Goal: Task Accomplishment & Management: Manage account settings

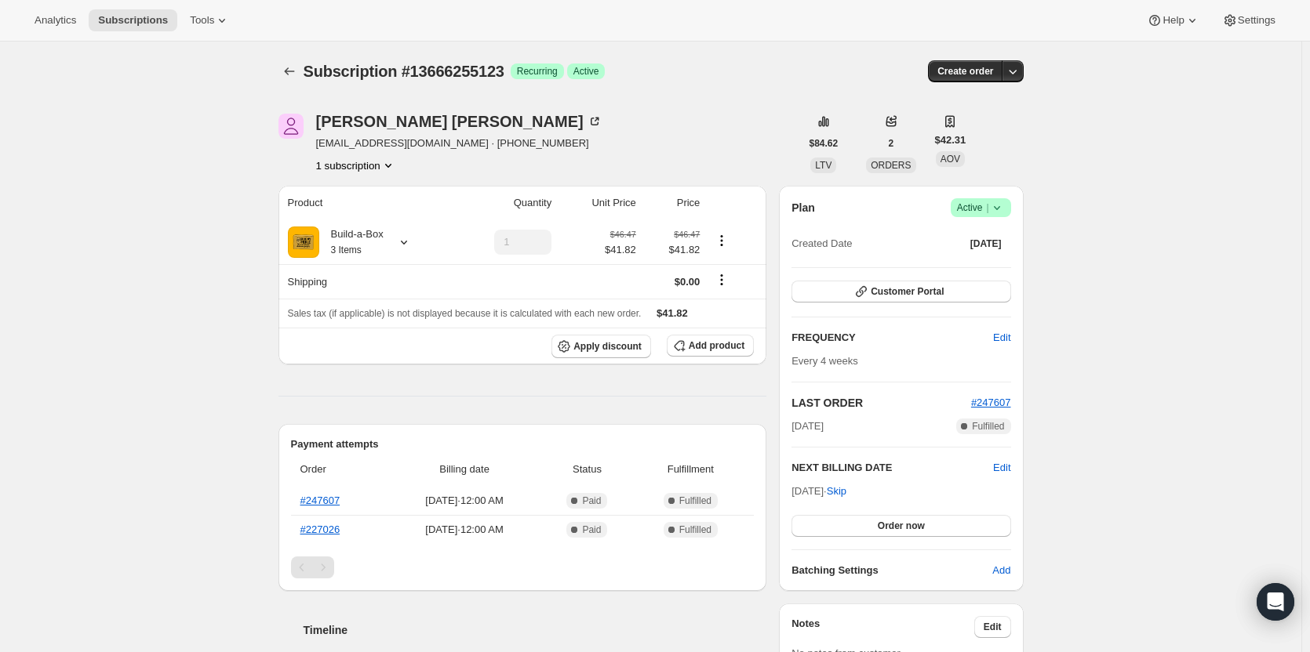
click at [983, 207] on span "Active |" at bounding box center [981, 208] width 48 height 16
click at [973, 274] on button "Cancel subscription" at bounding box center [985, 265] width 98 height 25
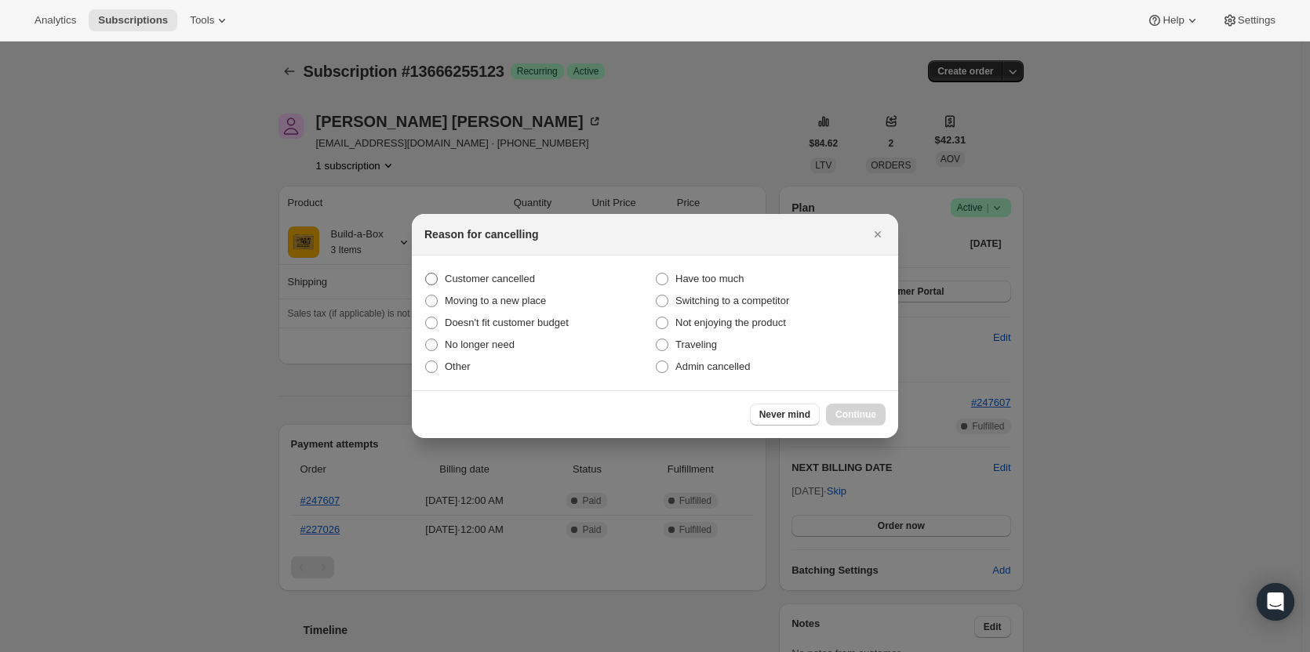
click at [496, 274] on span "Customer cancelled" at bounding box center [490, 279] width 90 height 12
click at [426, 274] on input "Customer cancelled" at bounding box center [425, 273] width 1 height 1
radio input "true"
click at [867, 414] on span "Continue" at bounding box center [855, 415] width 41 height 13
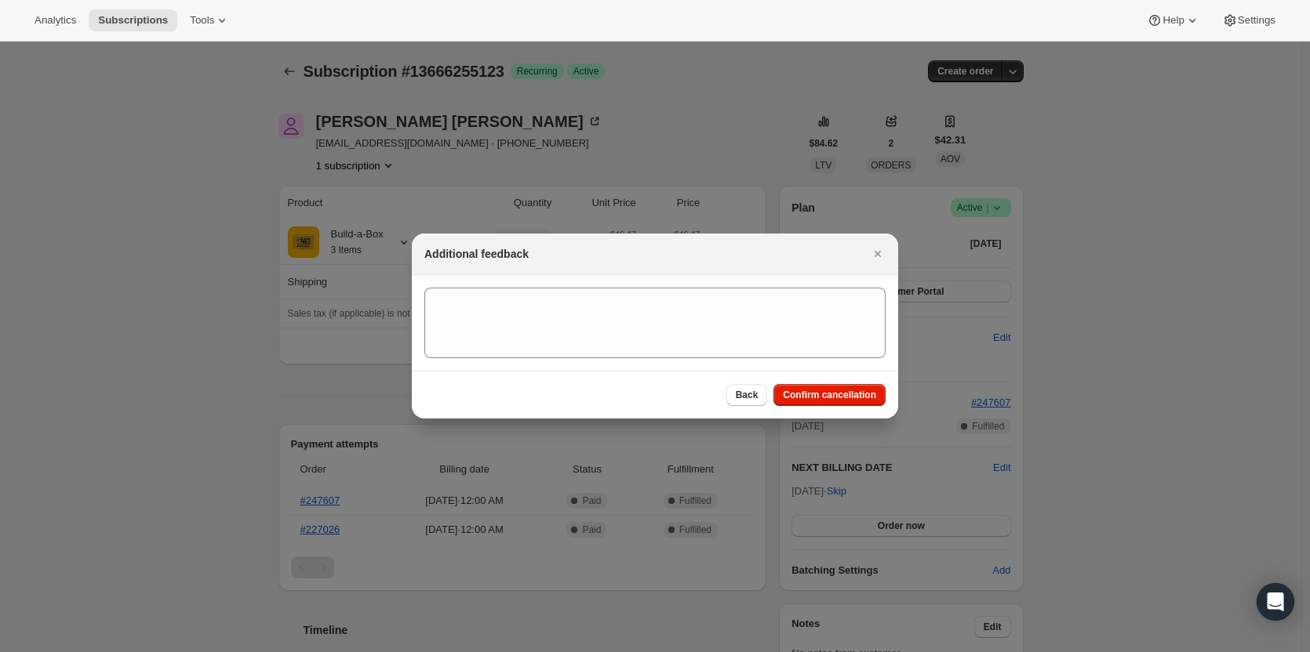
click at [841, 406] on div "Back Confirm cancellation" at bounding box center [655, 395] width 486 height 48
click at [841, 400] on span "Confirm cancellation" at bounding box center [829, 395] width 93 height 13
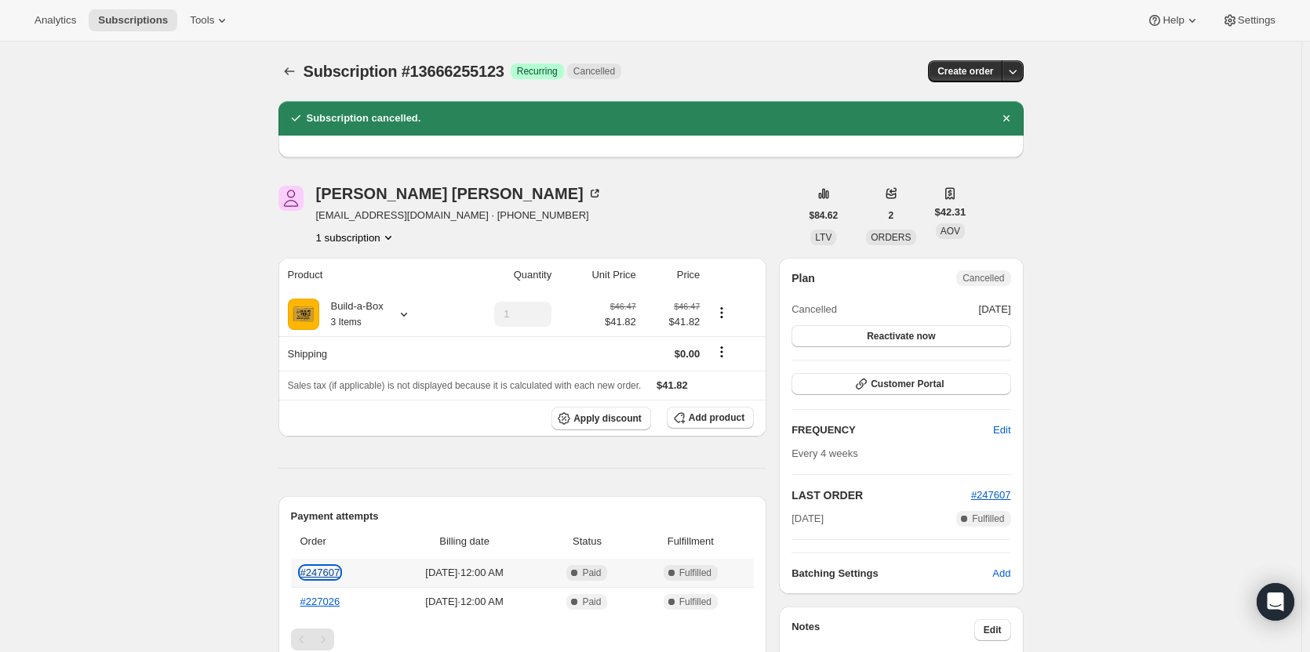
click at [332, 569] on link "#247607" at bounding box center [320, 573] width 40 height 12
